Goal: Participate in discussion

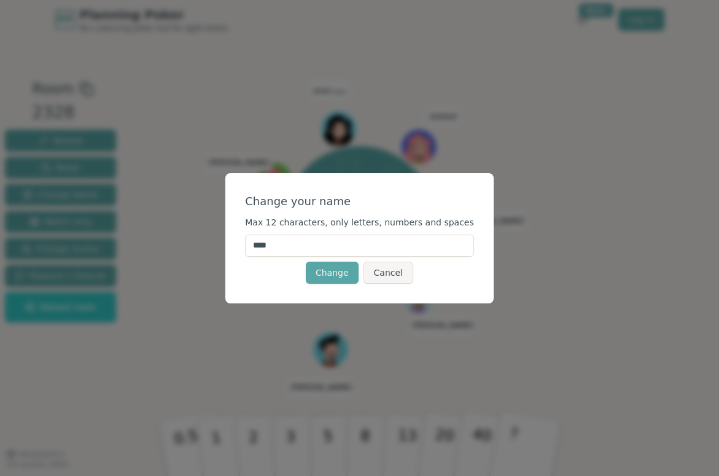
drag, startPoint x: 304, startPoint y: 244, endPoint x: 244, endPoint y: 240, distance: 59.7
click at [244, 240] on div "Change your name Max 12 characters, only letters, numbers and spaces **** Chang…" at bounding box center [359, 238] width 268 height 130
drag, startPoint x: 219, startPoint y: 270, endPoint x: 328, endPoint y: 248, distance: 111.1
click at [328, 248] on input "********" at bounding box center [359, 246] width 229 height 22
type input "*******"
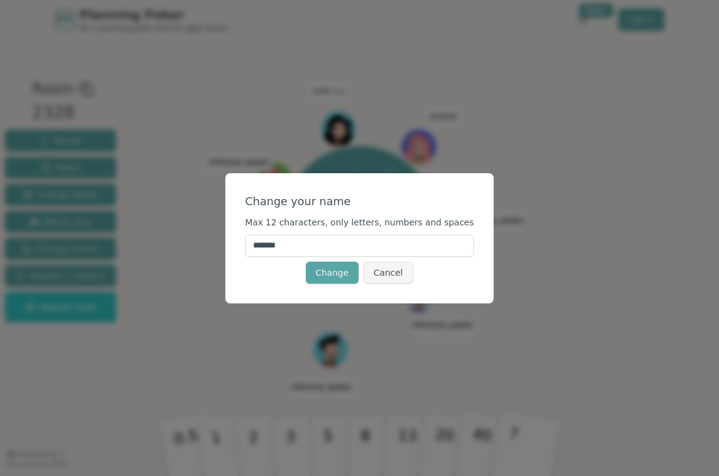
click at [332, 272] on button "Change" at bounding box center [332, 273] width 53 height 22
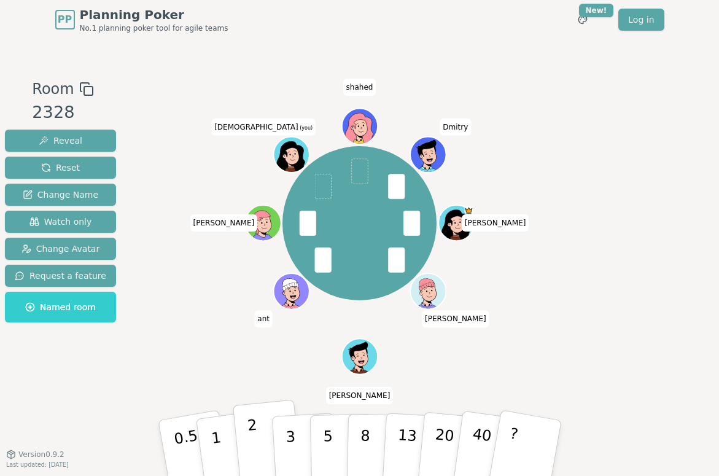
click at [262, 442] on button "2" at bounding box center [267, 449] width 70 height 98
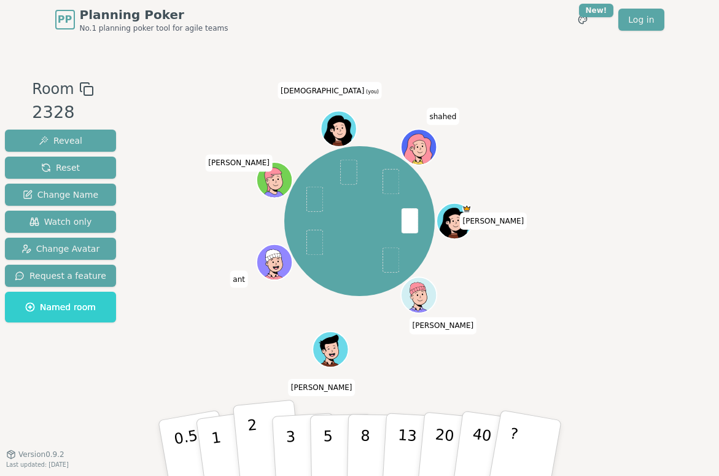
click at [254, 443] on button "2" at bounding box center [267, 449] width 70 height 98
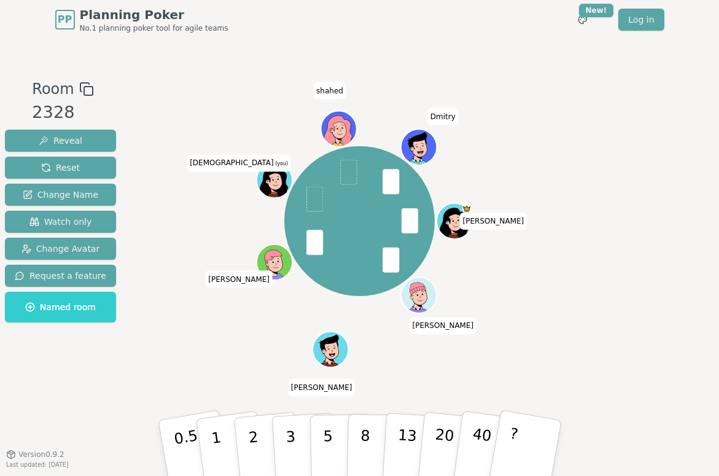
click at [345, 169] on span at bounding box center [348, 172] width 17 height 25
click at [252, 448] on button "2" at bounding box center [267, 449] width 70 height 98
click at [252, 431] on button "2" at bounding box center [267, 449] width 70 height 98
click at [224, 437] on button "1" at bounding box center [230, 449] width 73 height 100
click at [299, 440] on button "3" at bounding box center [304, 448] width 67 height 96
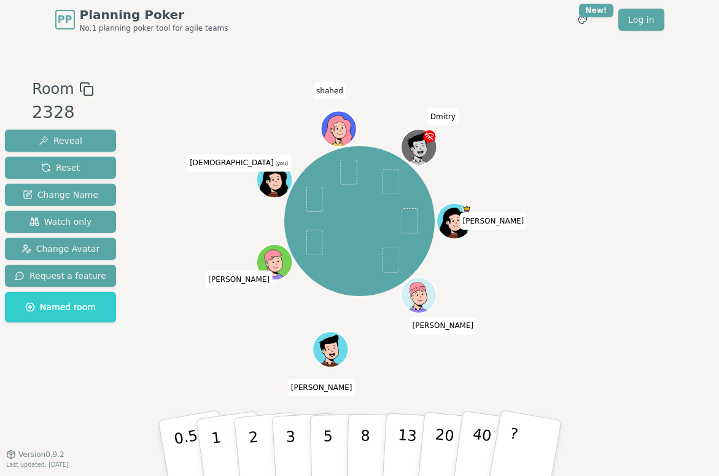
click at [172, 340] on div "[PERSON_NAME] [PERSON_NAME] [PERSON_NAME] (you) [PERSON_NAME]" at bounding box center [360, 221] width 396 height 243
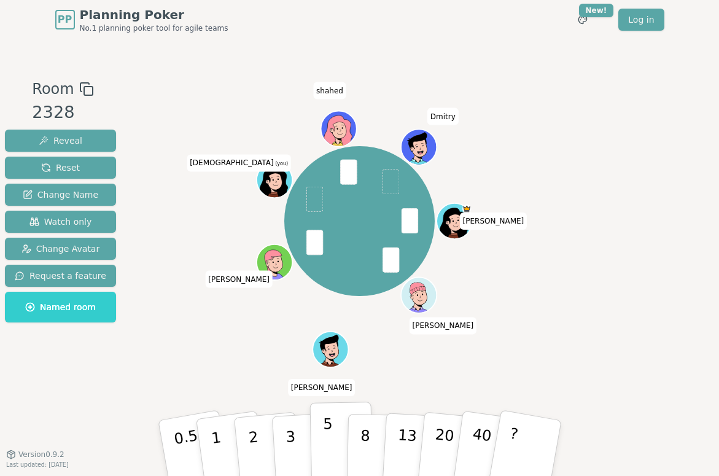
click at [330, 440] on button "5" at bounding box center [341, 448] width 63 height 93
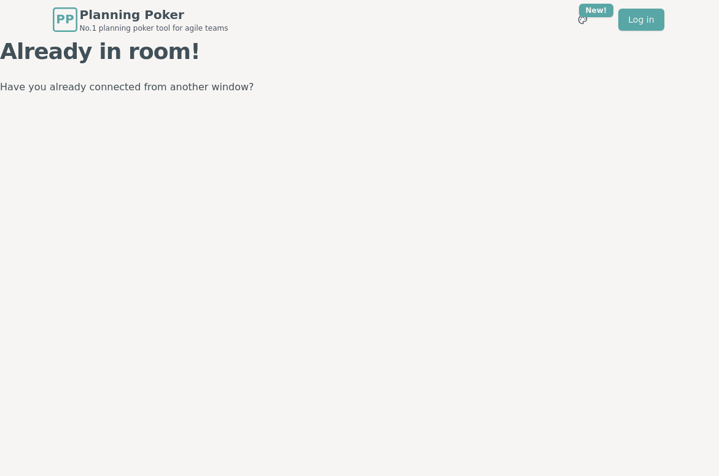
click at [70, 18] on span "PP" at bounding box center [65, 19] width 18 height 18
